Goal: Transaction & Acquisition: Obtain resource

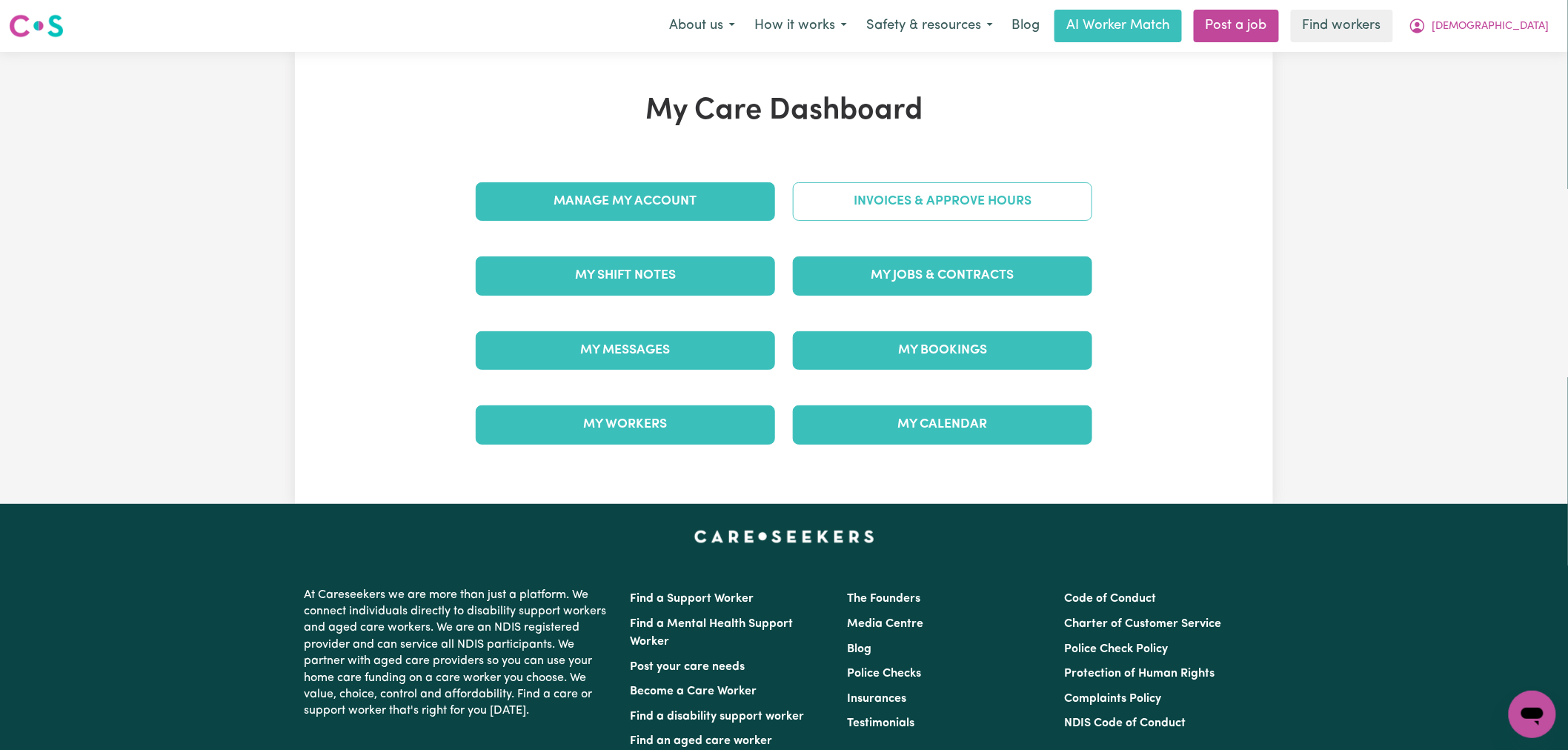
click at [869, 203] on link "Invoices & Approve Hours" at bounding box center [942, 202] width 299 height 39
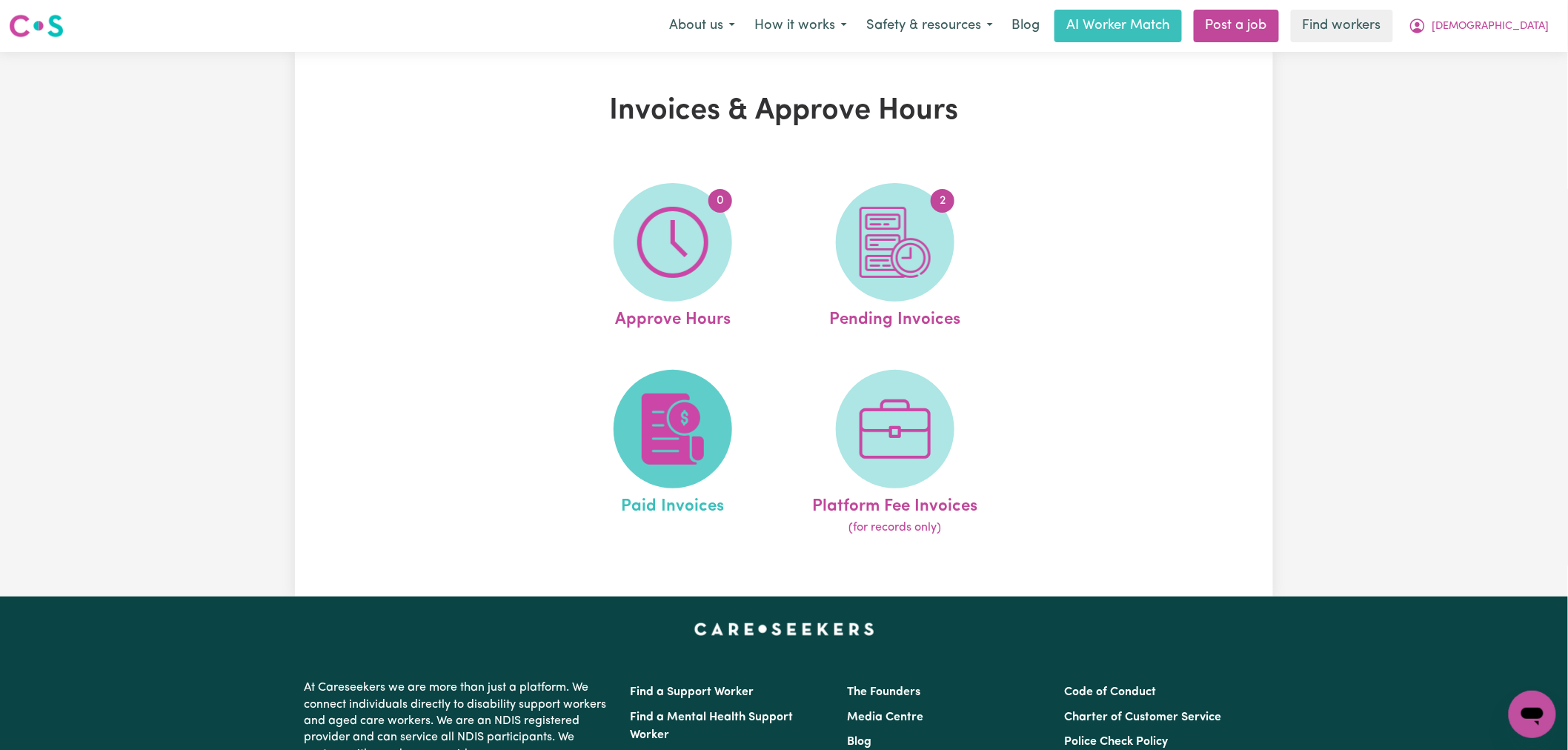
click at [682, 429] on img at bounding box center [673, 428] width 71 height 71
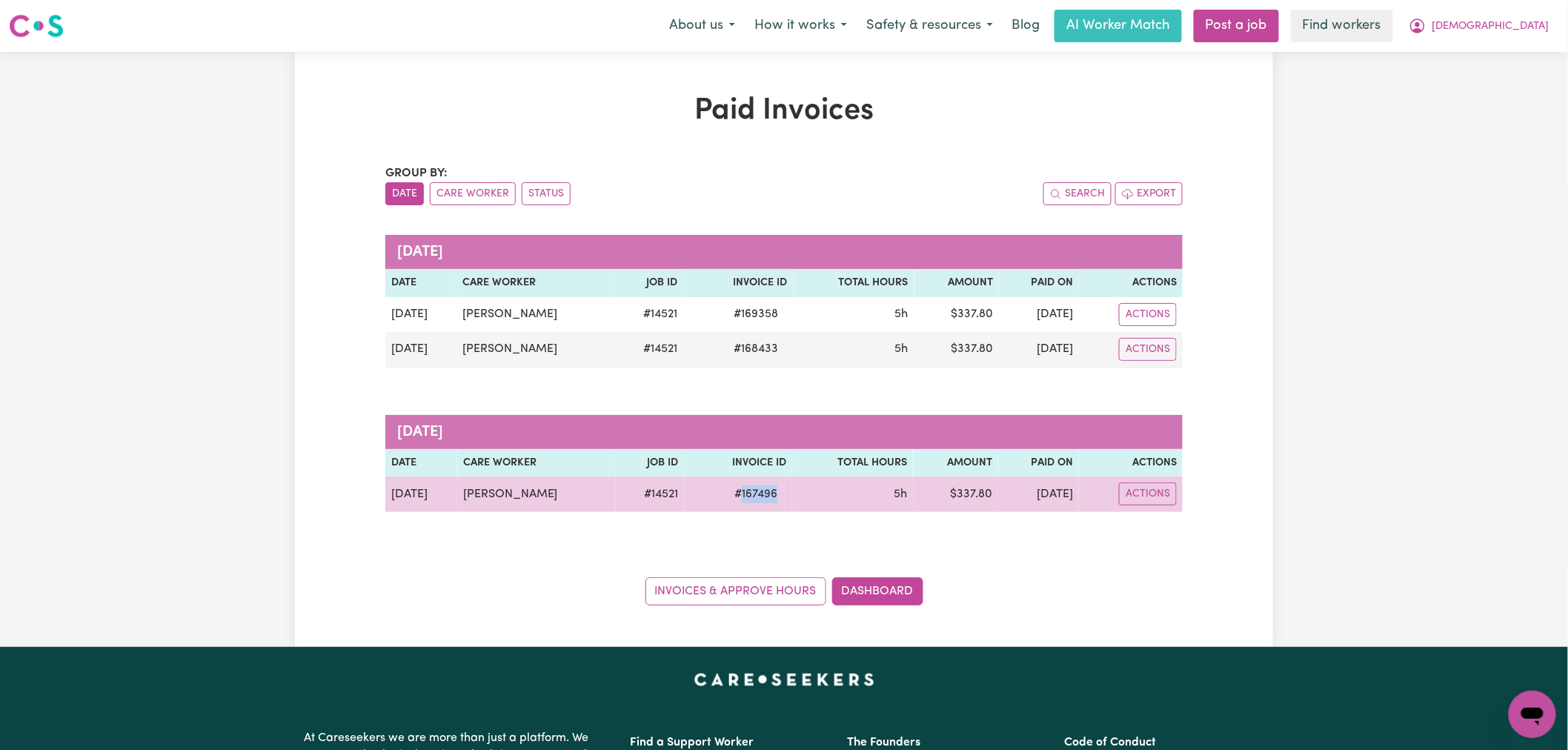
drag, startPoint x: 737, startPoint y: 494, endPoint x: 727, endPoint y: 494, distance: 10.0
click at [727, 494] on tr "[DATE] [PERSON_NAME] # 14521 # 167496 5h $ 337.80 [DATE] Actions" at bounding box center [783, 494] width 797 height 36
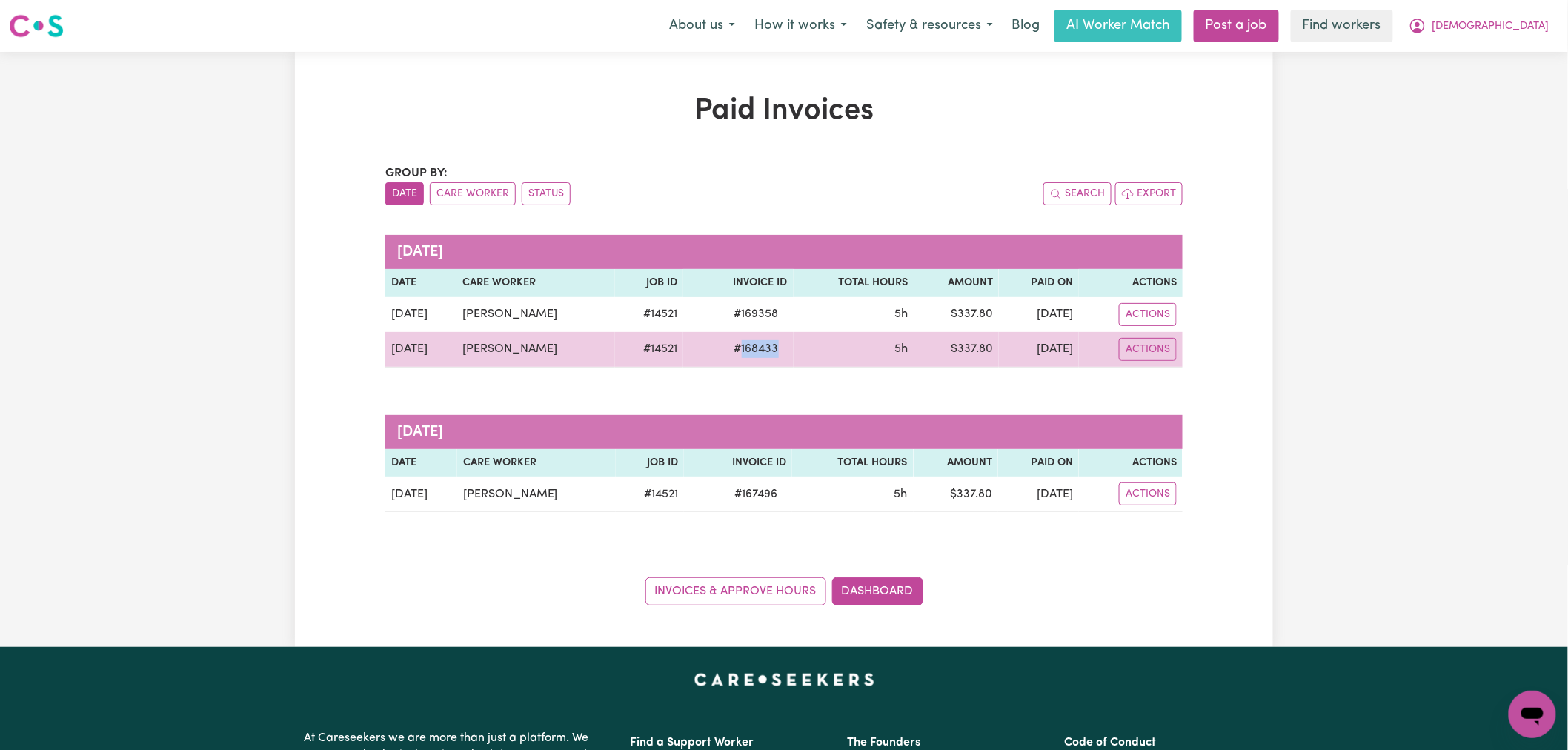
drag, startPoint x: 766, startPoint y: 352, endPoint x: 716, endPoint y: 351, distance: 50.0
click at [716, 351] on td "# 168433" at bounding box center [737, 349] width 110 height 36
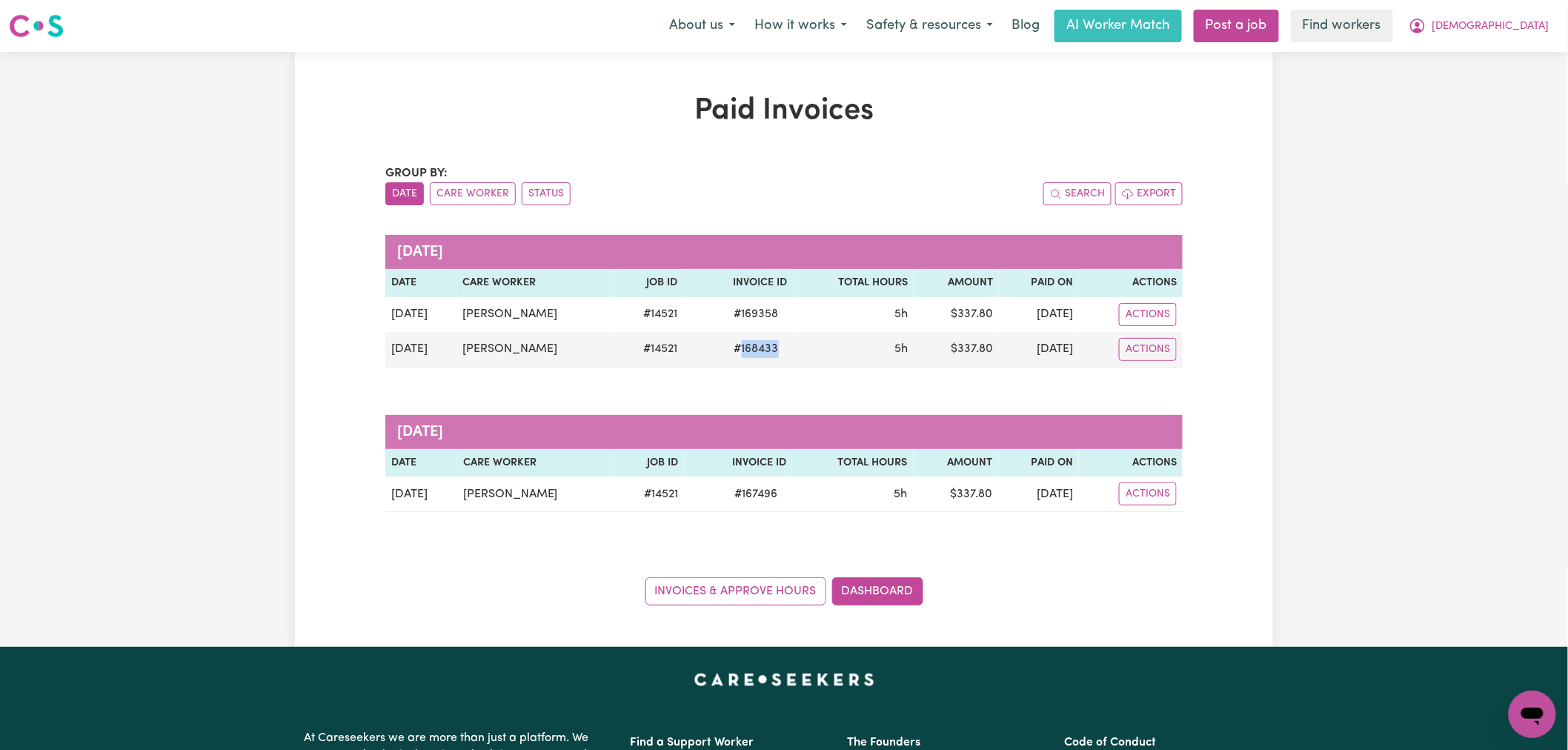
copy span "168433"
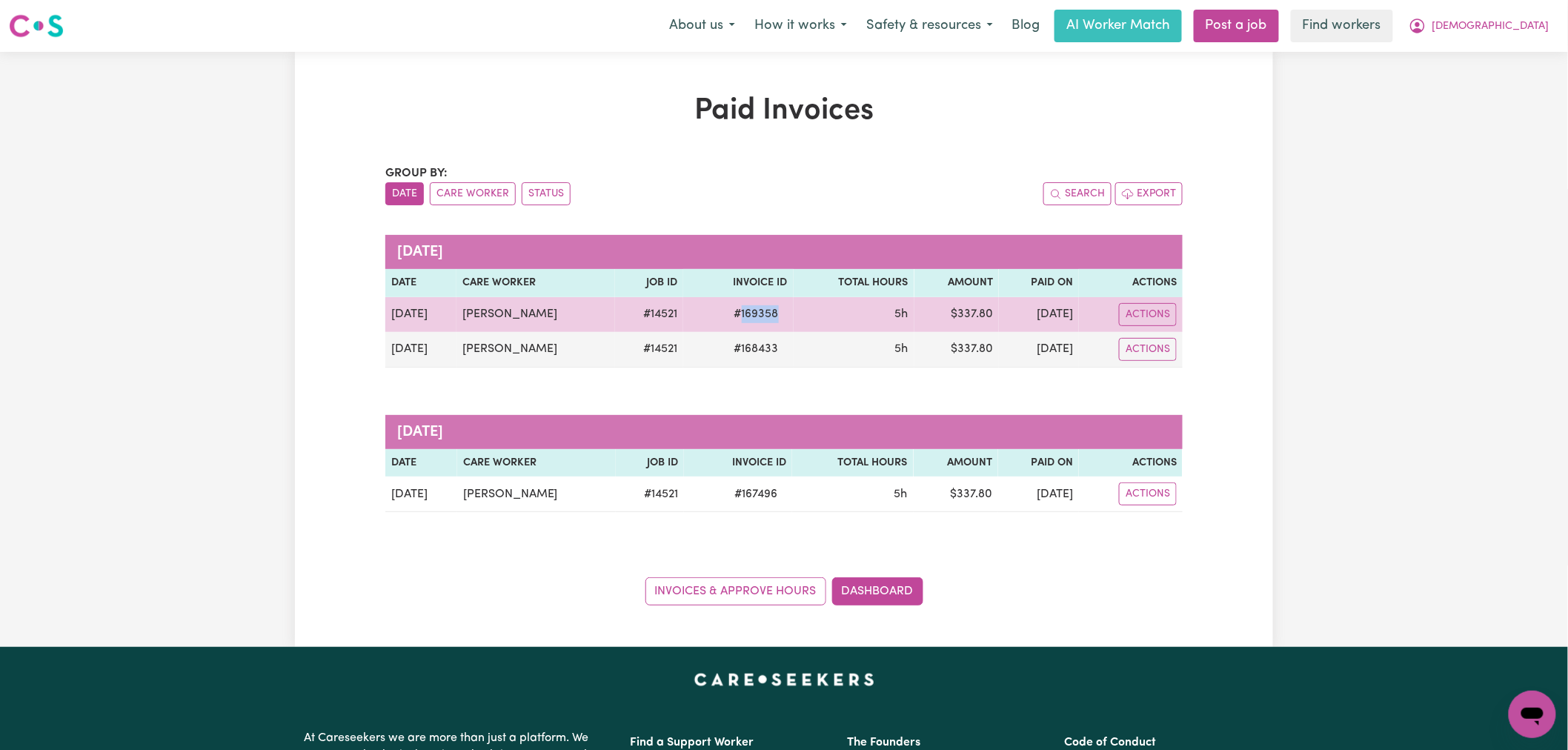
drag, startPoint x: 751, startPoint y: 316, endPoint x: 717, endPoint y: 316, distance: 34.0
click at [725, 316] on span "# 169358" at bounding box center [756, 313] width 63 height 18
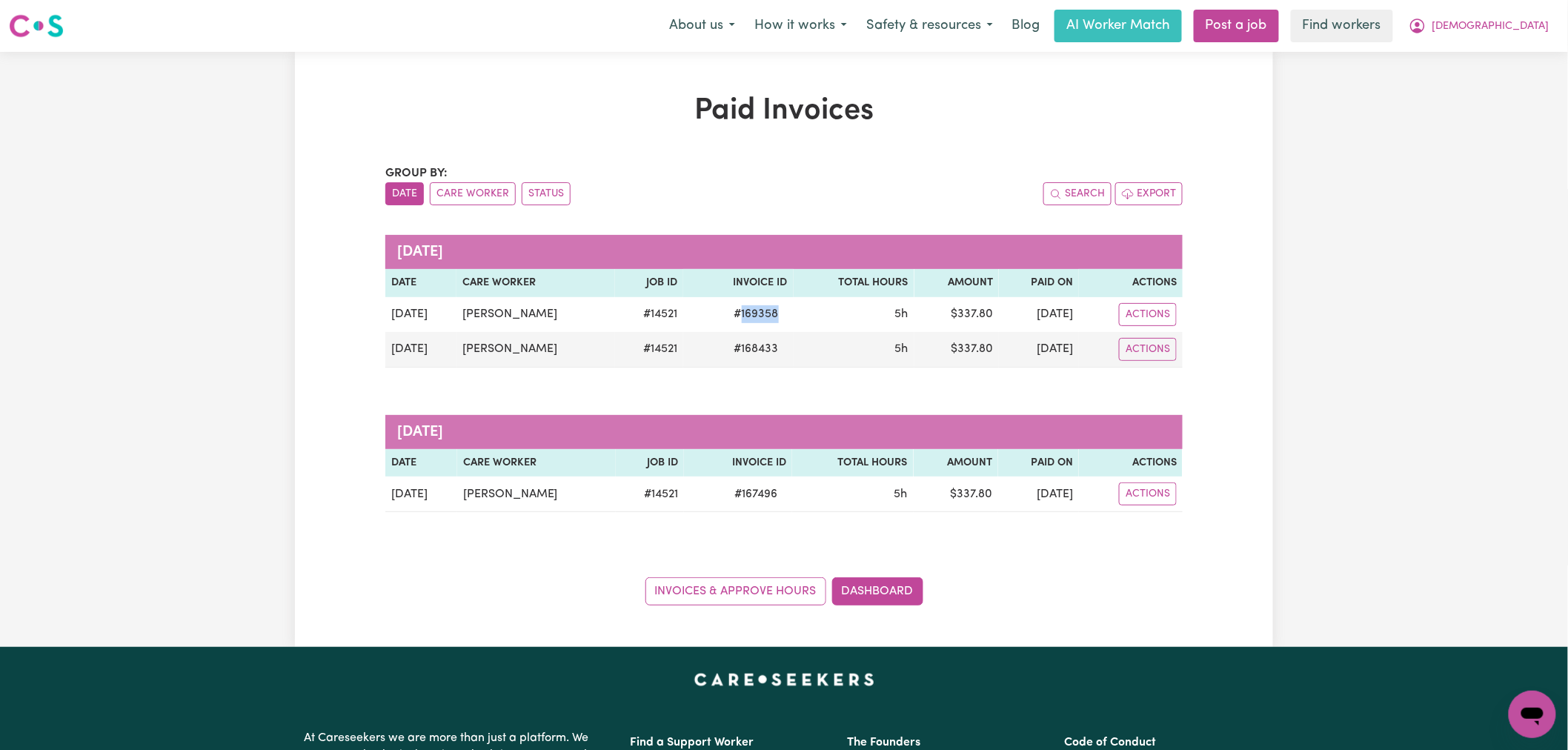
copy span "169358"
drag, startPoint x: 542, startPoint y: 483, endPoint x: 536, endPoint y: 477, distance: 8.5
click at [541, 482] on td "[PERSON_NAME]" at bounding box center [536, 494] width 158 height 36
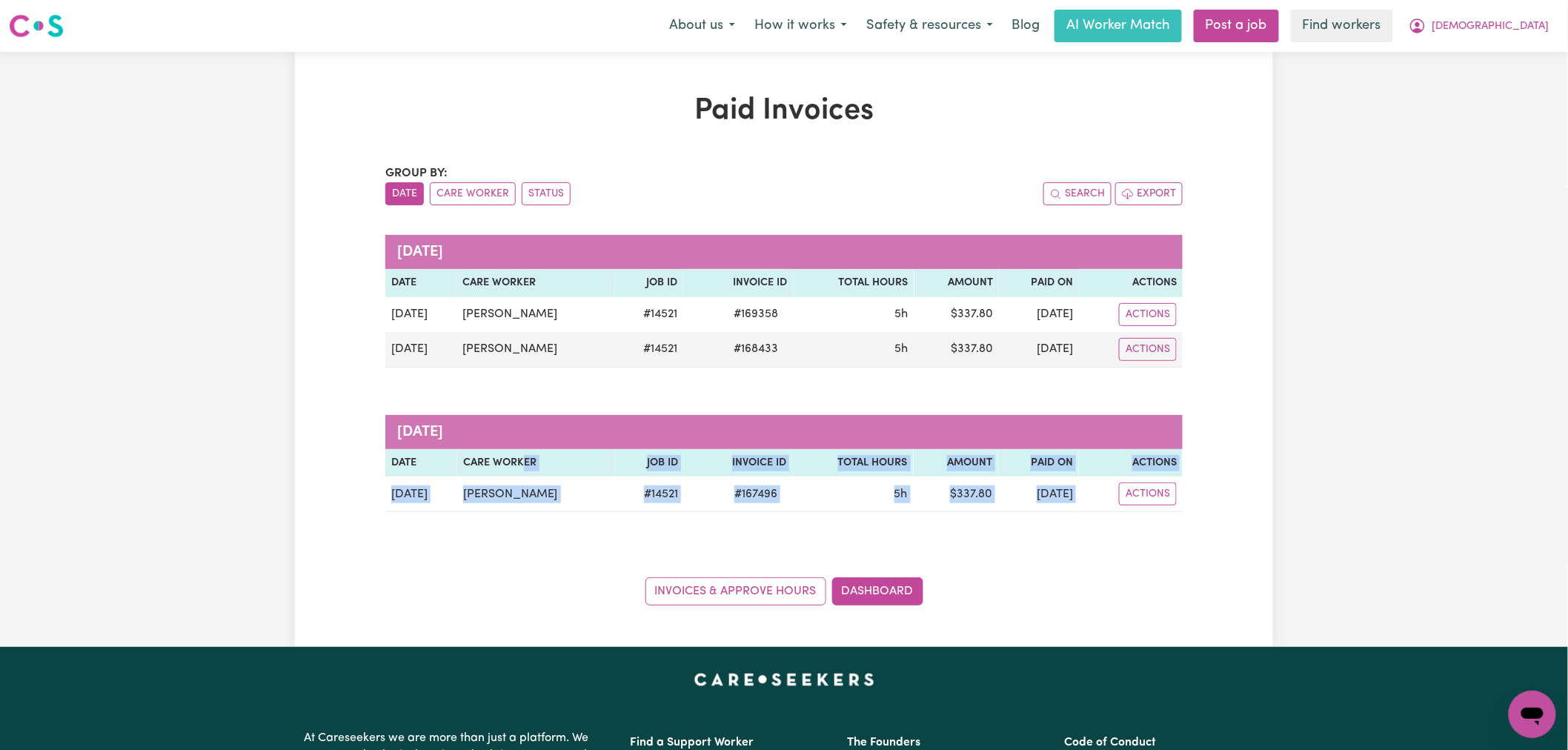
drag, startPoint x: 516, startPoint y: 479, endPoint x: 516, endPoint y: 532, distance: 53.0
click at [516, 536] on div "Group by: Date Care Worker Status Search Export [DATE] Date Care Worker Job ID …" at bounding box center [783, 385] width 797 height 440
click at [517, 527] on div "Group by: Date Care Worker Status Search Export [DATE] Date Care Worker Job ID …" at bounding box center [783, 385] width 797 height 440
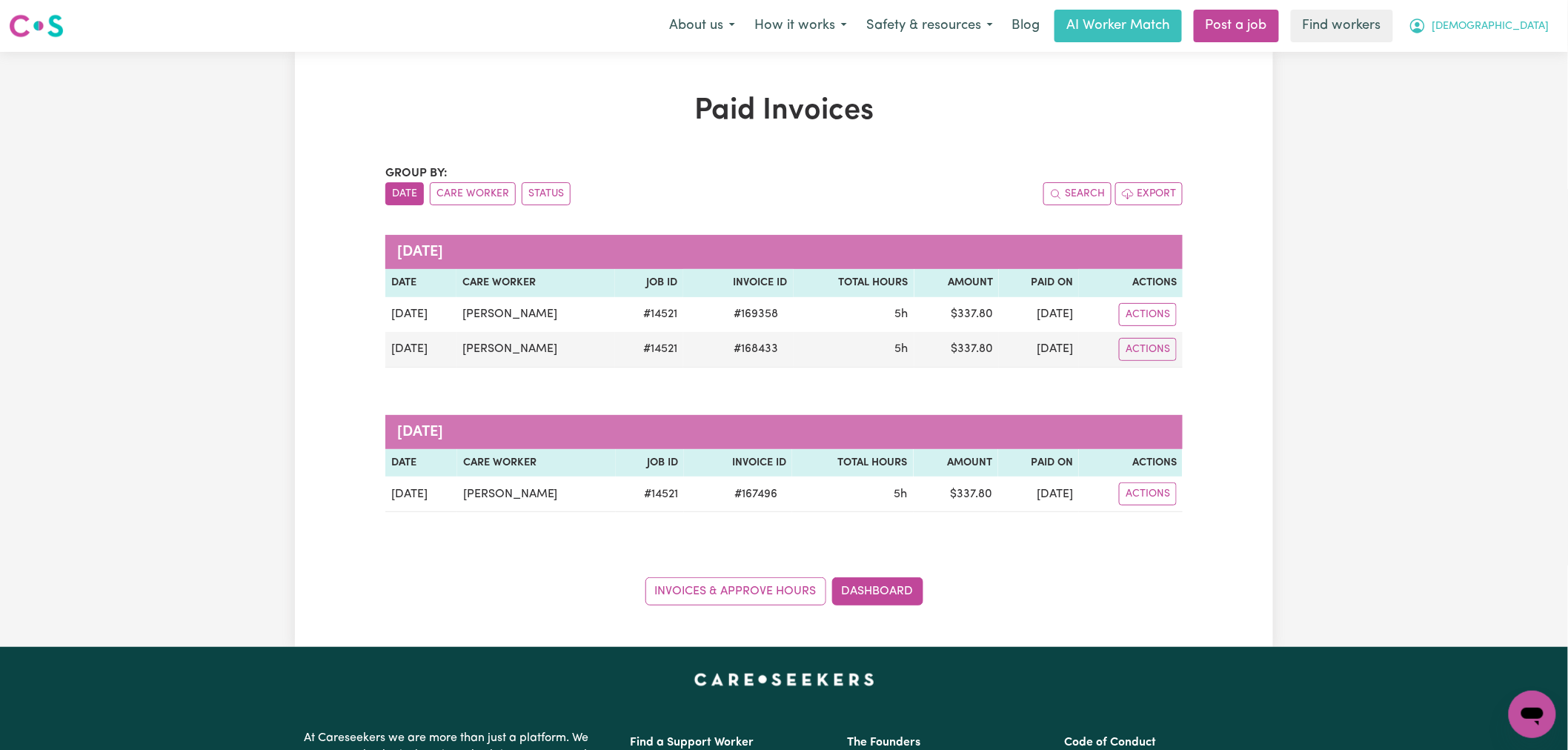
click at [1426, 30] on icon "My Account" at bounding box center [1417, 25] width 18 height 18
click at [1503, 68] on link "My Dashboard" at bounding box center [1499, 57] width 117 height 29
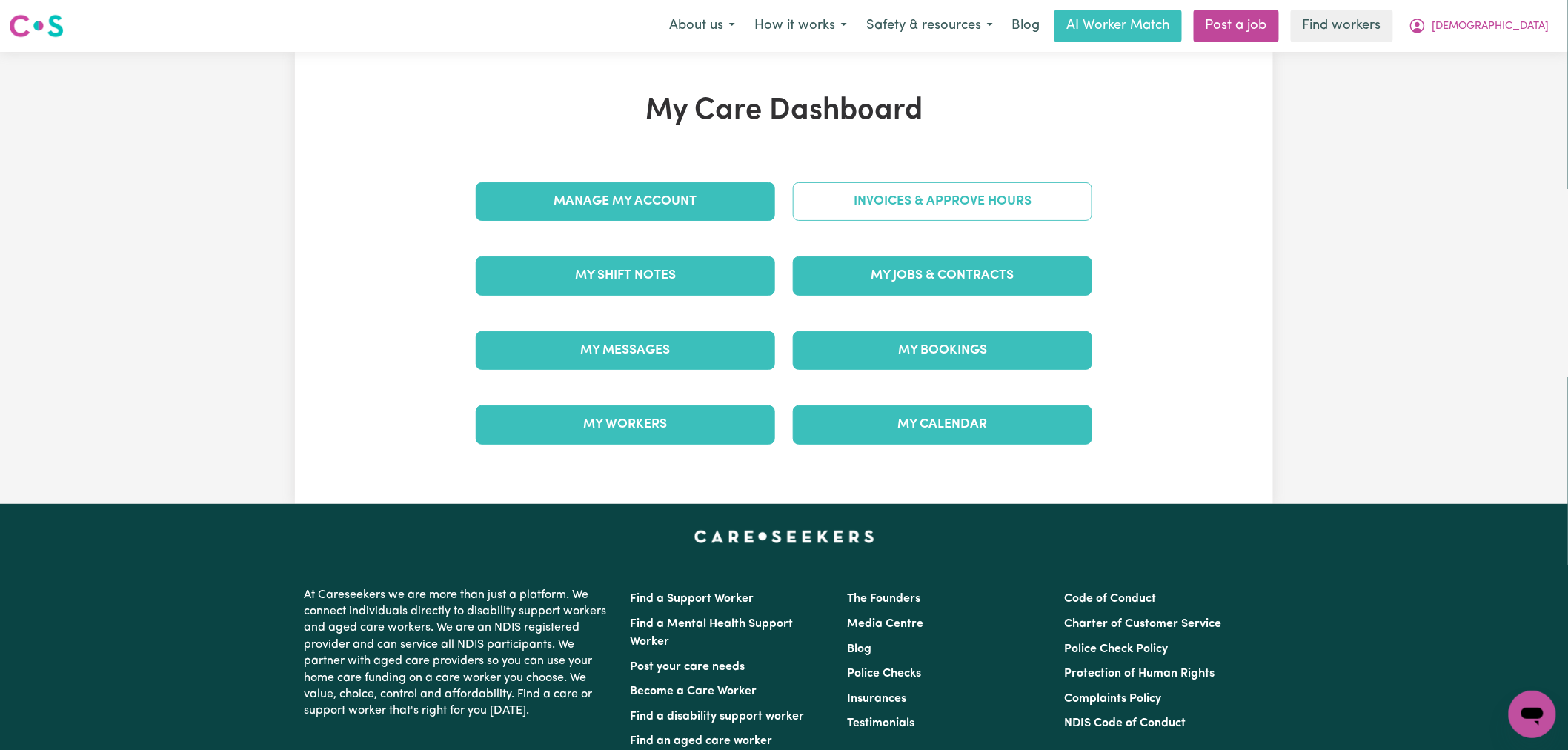
click at [927, 205] on link "Invoices & Approve Hours" at bounding box center [942, 202] width 299 height 39
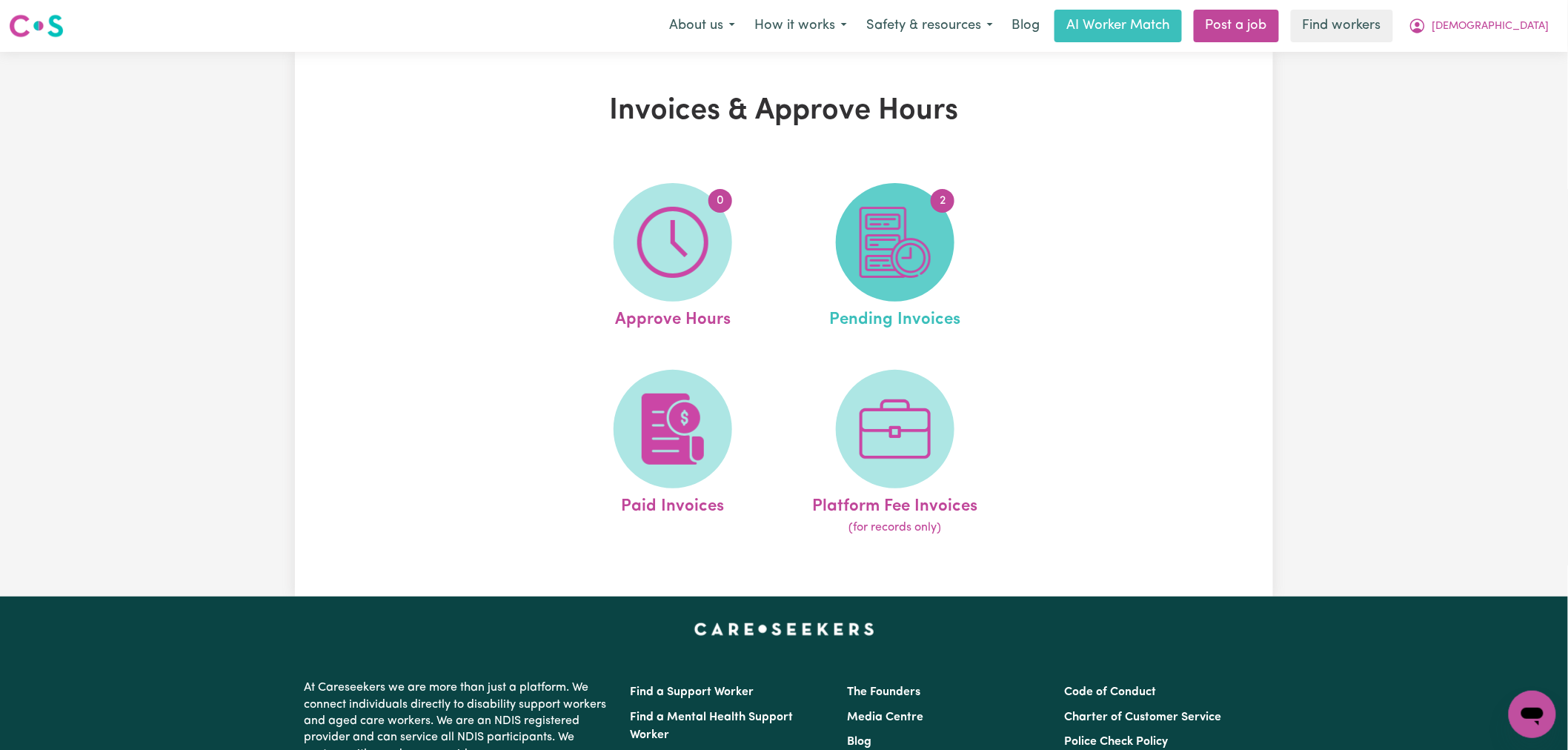
click at [883, 243] on img at bounding box center [895, 241] width 71 height 71
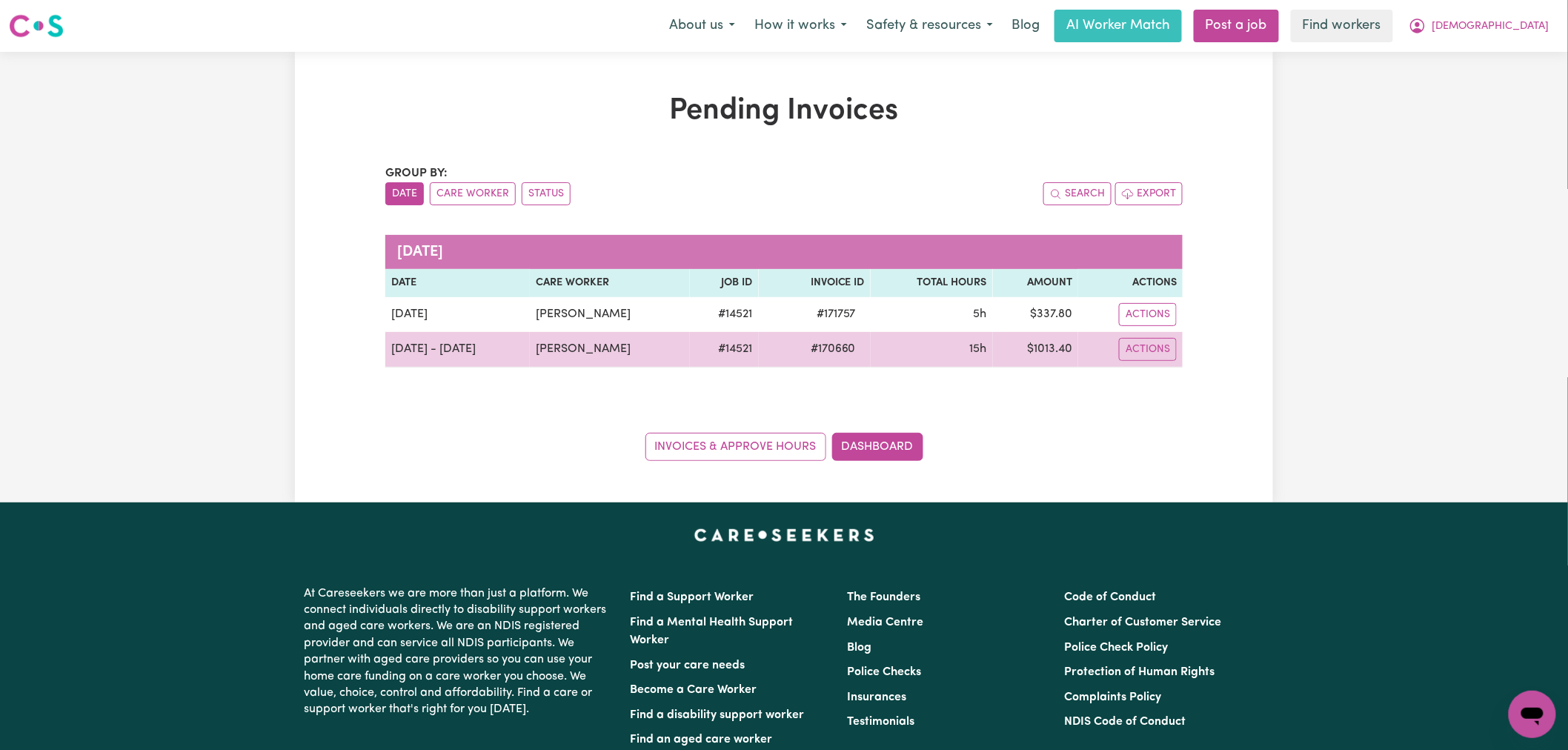
click at [820, 346] on span "# 170660" at bounding box center [833, 348] width 63 height 18
drag, startPoint x: 852, startPoint y: 349, endPoint x: 810, endPoint y: 344, distance: 42.3
click at [810, 344] on span "# 170660" at bounding box center [833, 348] width 63 height 18
drag, startPoint x: 871, startPoint y: 357, endPoint x: 852, endPoint y: 351, distance: 19.9
click at [871, 357] on td "15h" at bounding box center [931, 349] width 123 height 36
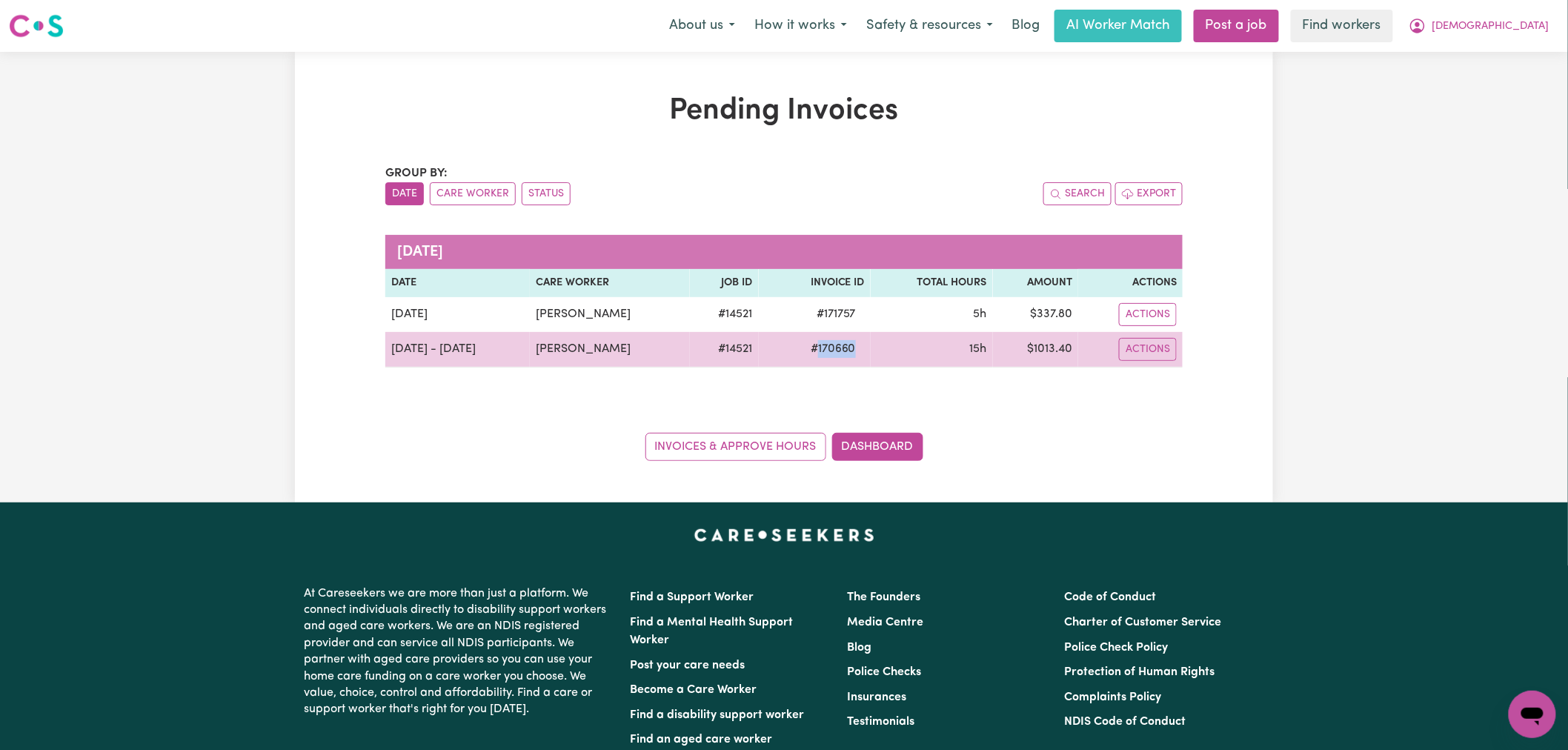
drag, startPoint x: 825, startPoint y: 344, endPoint x: 810, endPoint y: 343, distance: 15.0
click at [810, 343] on span "# 170660" at bounding box center [833, 348] width 63 height 18
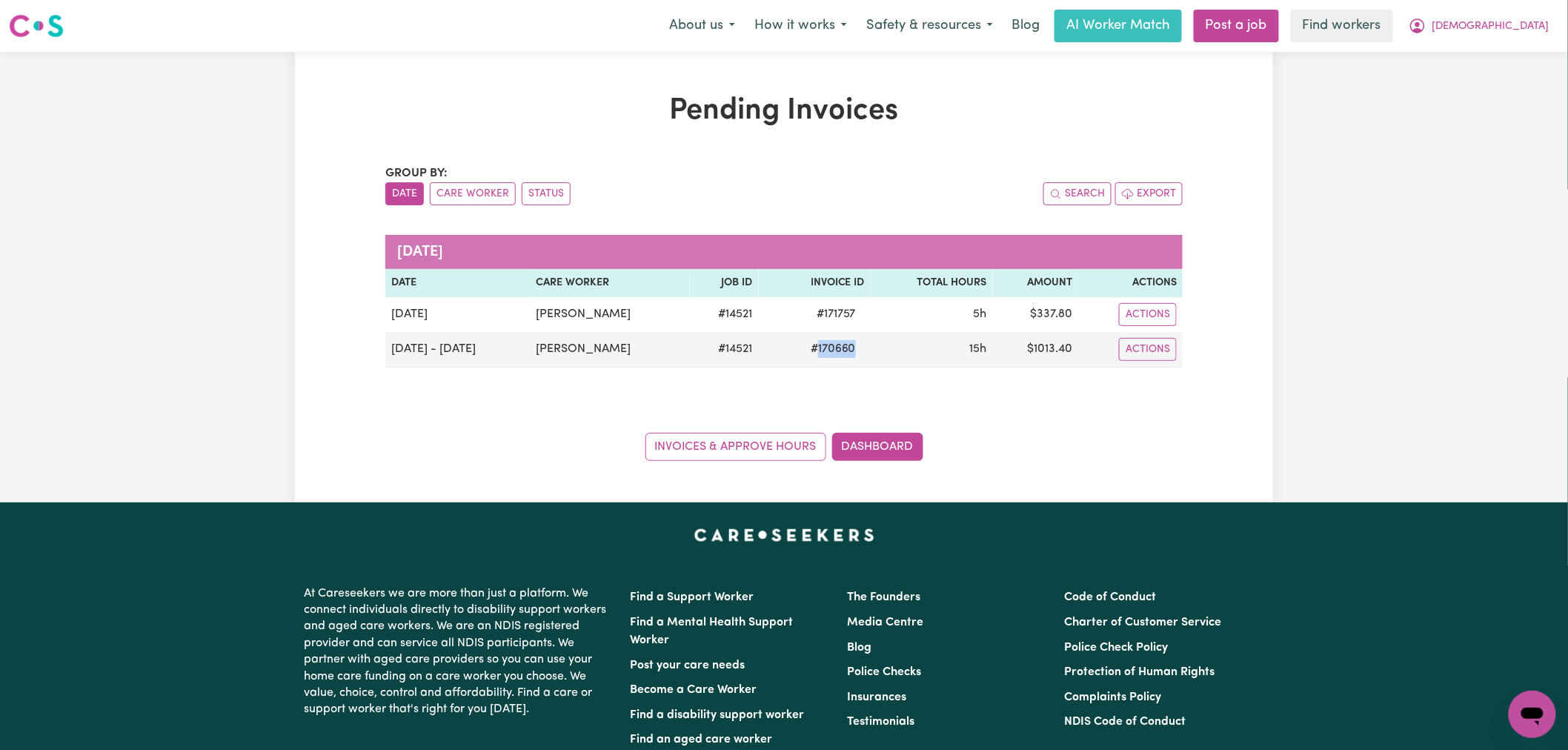
copy span "170660"
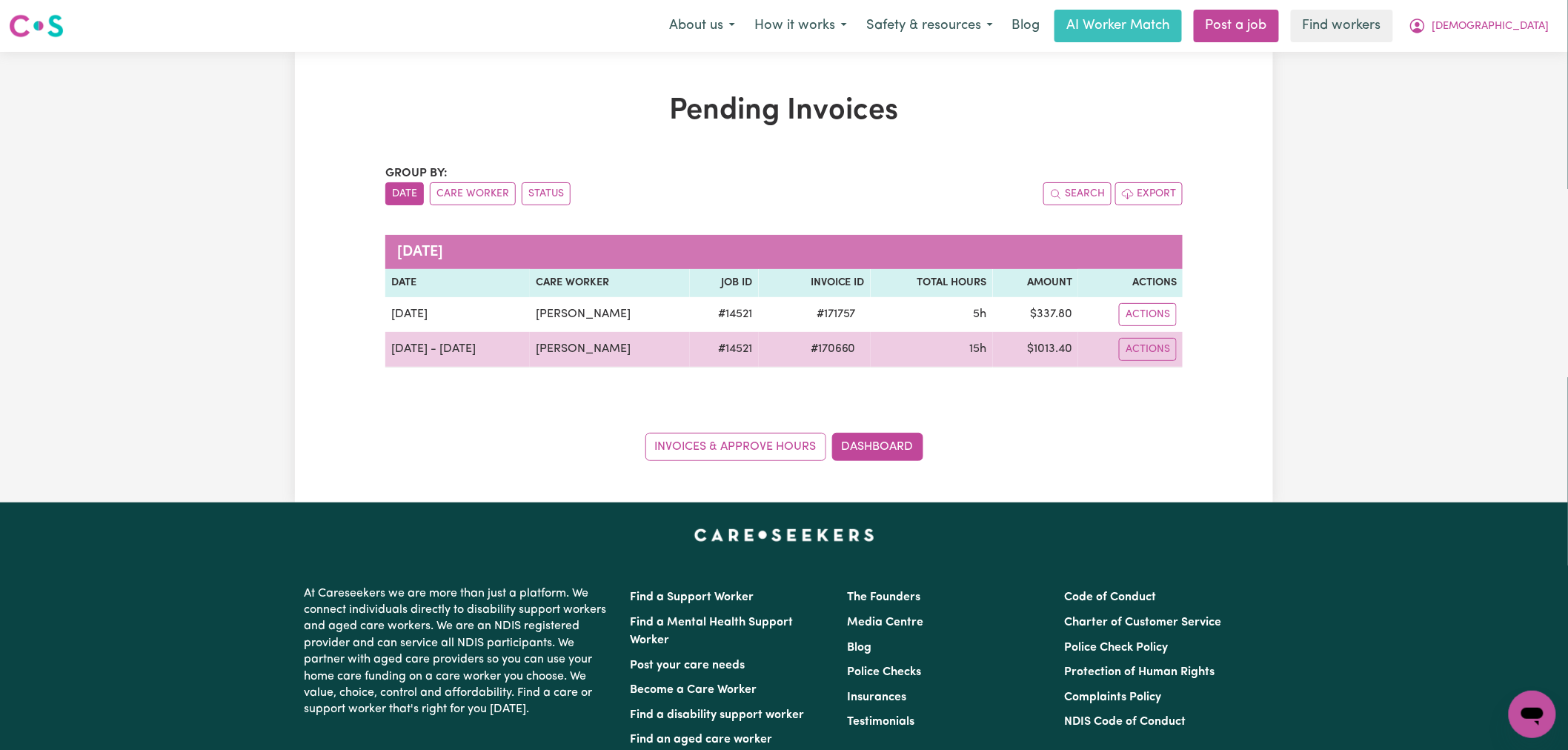
drag, startPoint x: 937, startPoint y: 359, endPoint x: 921, endPoint y: 356, distance: 16.3
click at [936, 357] on td "15h" at bounding box center [931, 349] width 123 height 36
click at [909, 350] on td "15h" at bounding box center [931, 349] width 123 height 36
click at [1157, 345] on button "Actions" at bounding box center [1147, 349] width 58 height 23
click at [1158, 382] on link "Download Invoice" at bounding box center [1188, 383] width 135 height 29
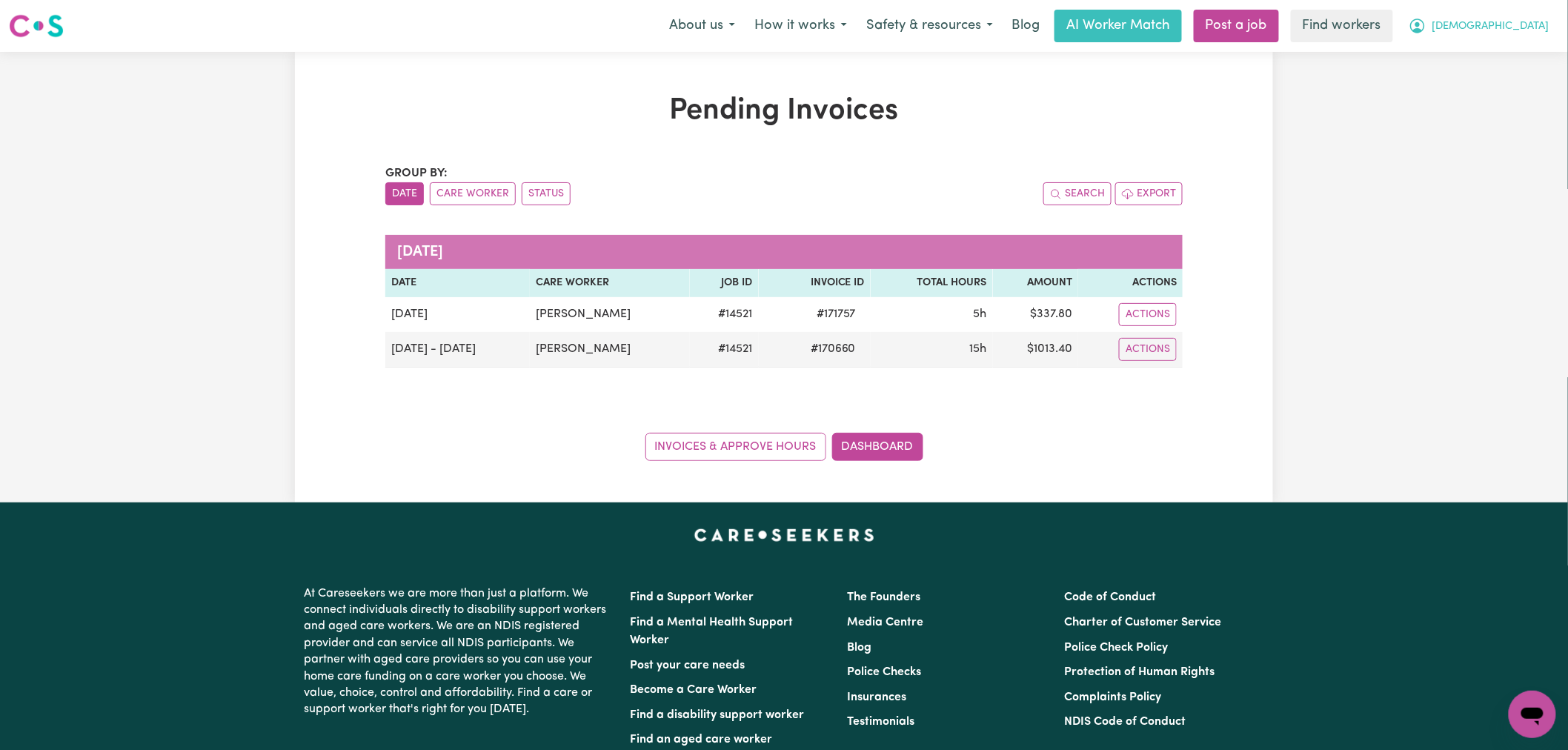
drag, startPoint x: 1504, startPoint y: 17, endPoint x: 1505, endPoint y: 25, distance: 8.1
click at [1504, 20] on button "[DEMOGRAPHIC_DATA]" at bounding box center [1479, 26] width 160 height 31
click at [1504, 55] on link "My Dashboard" at bounding box center [1499, 57] width 117 height 29
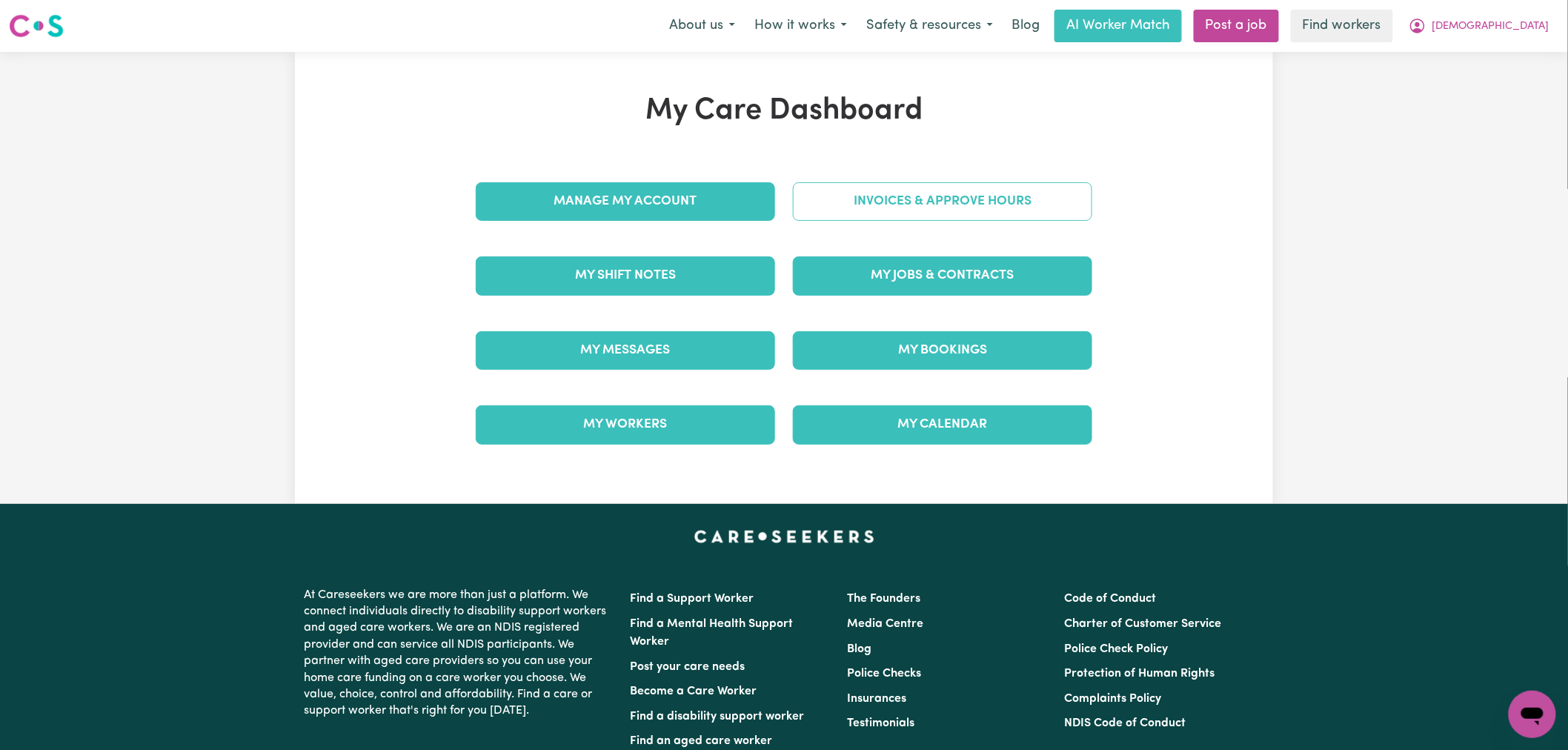
click at [974, 195] on link "Invoices & Approve Hours" at bounding box center [942, 202] width 299 height 39
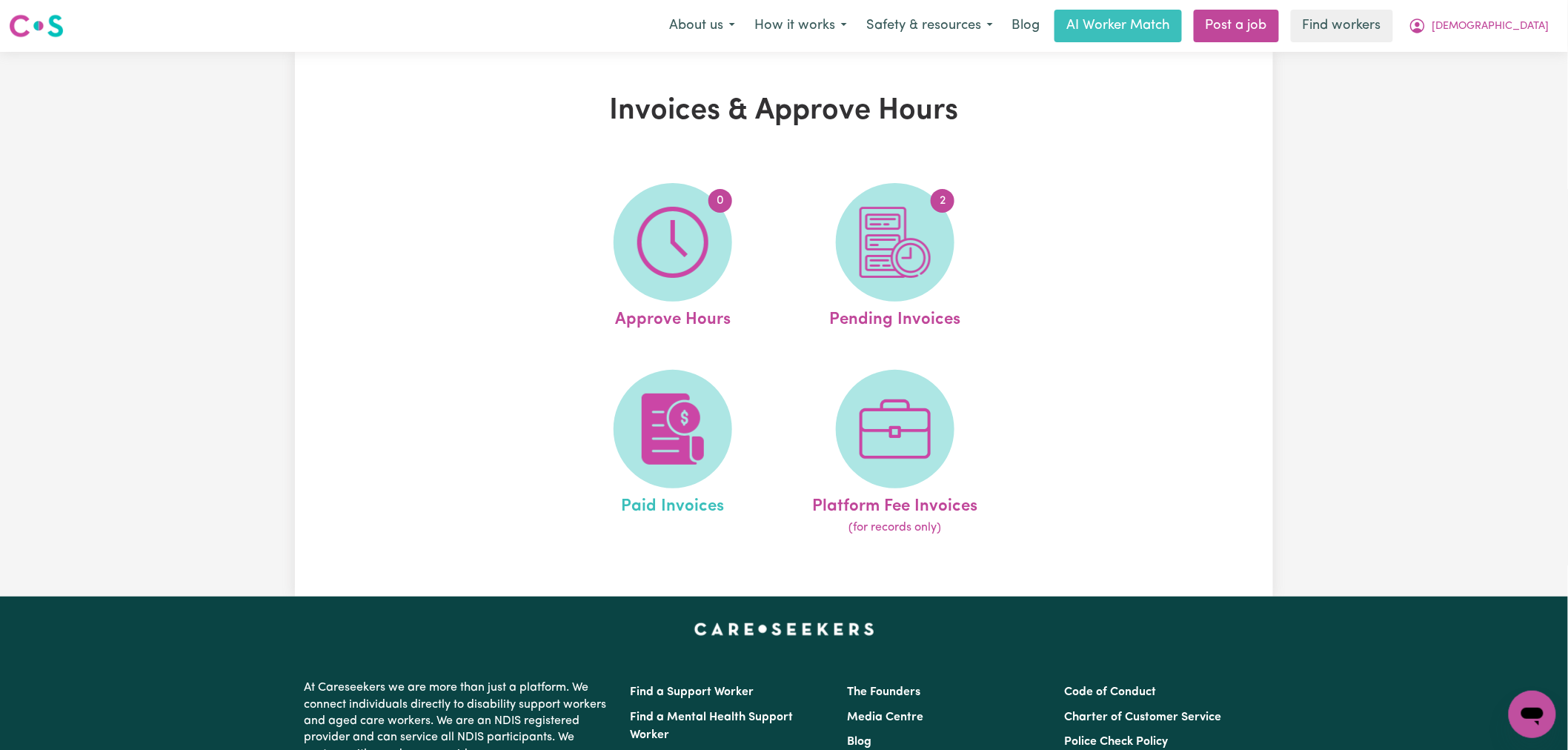
click at [736, 440] on link "Paid Invoices" at bounding box center [673, 453] width 214 height 168
